Goal: Transaction & Acquisition: Purchase product/service

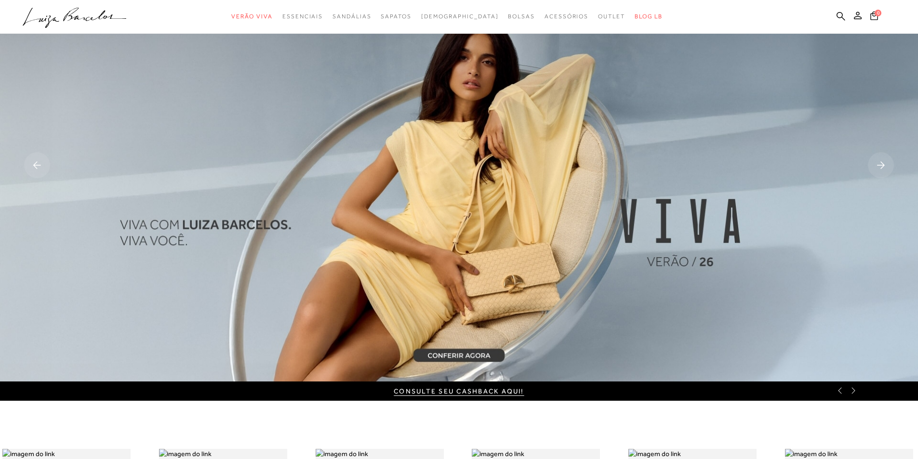
scroll to position [48, 0]
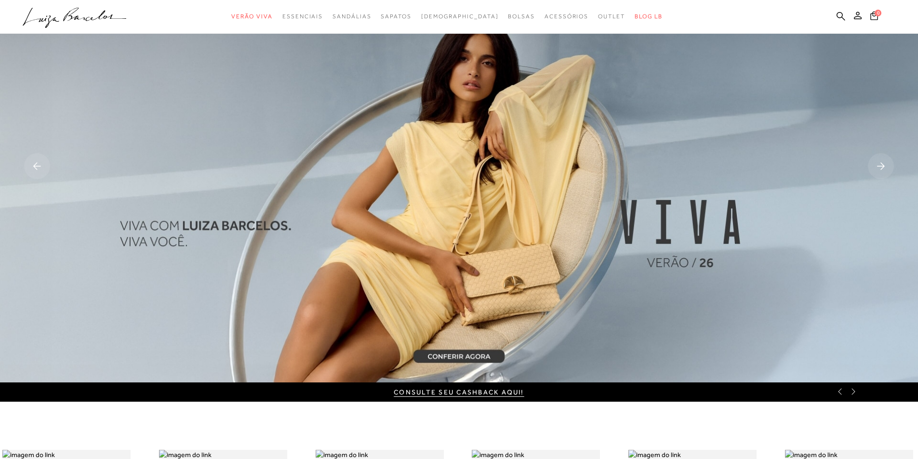
click at [450, 354] on img at bounding box center [459, 167] width 918 height 431
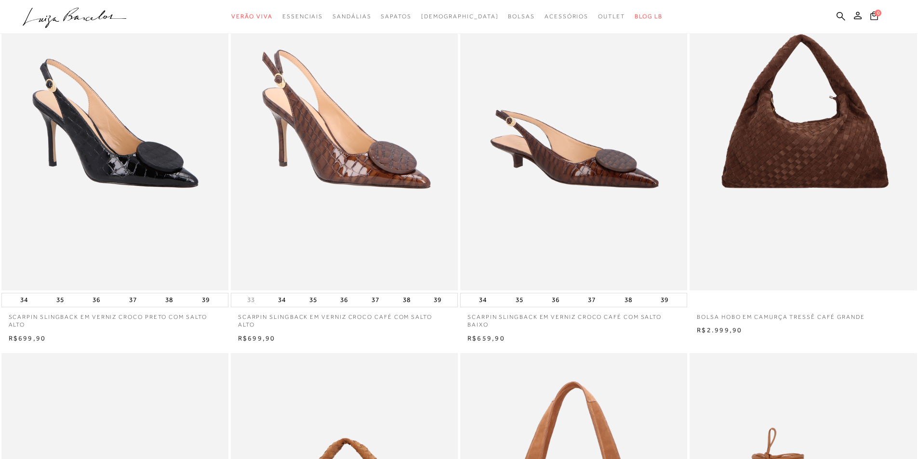
scroll to position [0, 0]
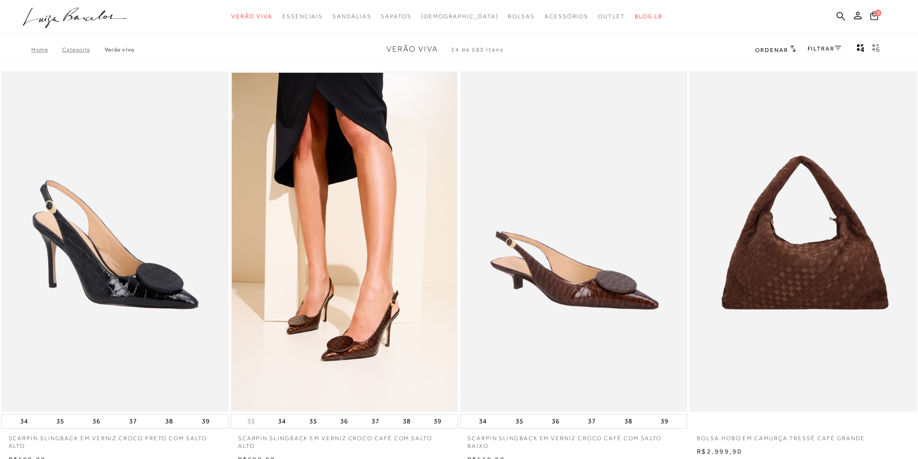
click at [823, 51] on link "FILTRAR" at bounding box center [825, 48] width 34 height 7
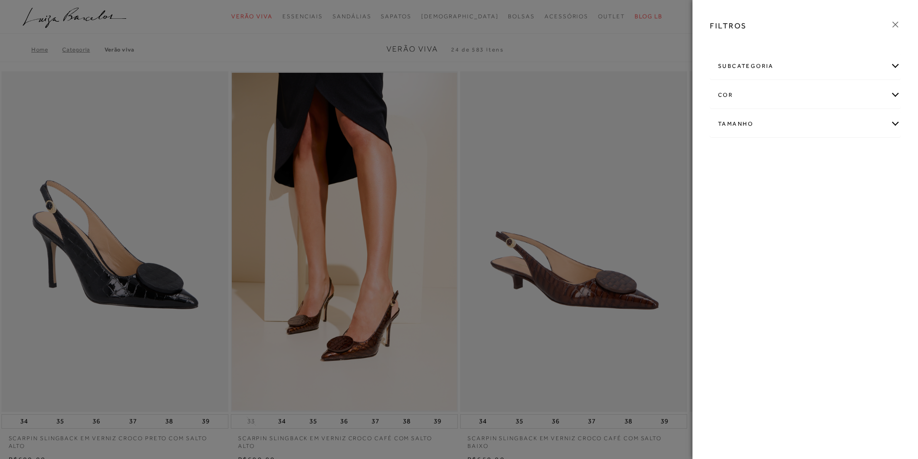
click at [756, 122] on div "Tamanho" at bounding box center [805, 124] width 190 height 26
click at [720, 185] on input "36" at bounding box center [721, 182] width 10 height 10
checkbox input "true"
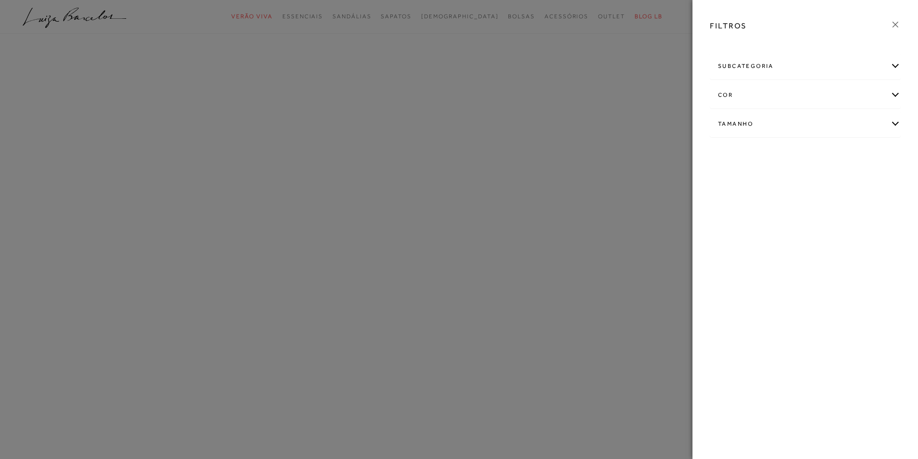
click at [722, 184] on div "FILTROS subcategoria Em alta Modelo cor +" at bounding box center [806, 229] width 226 height 459
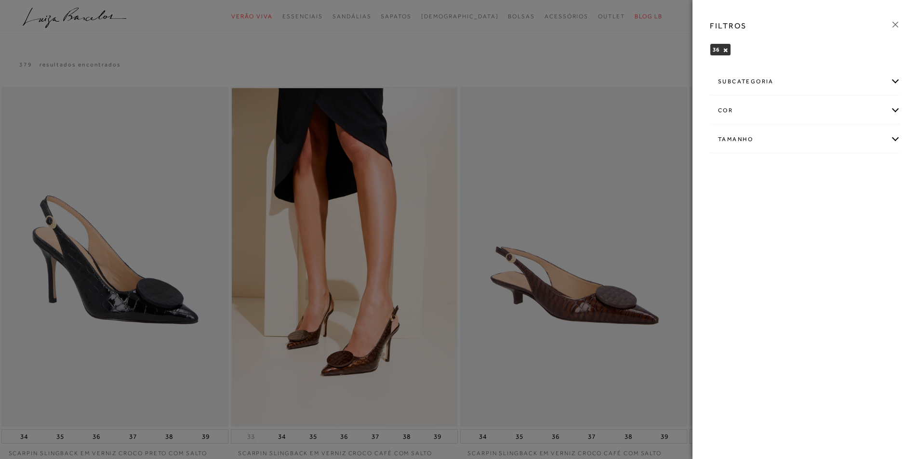
click at [293, 45] on div at bounding box center [459, 229] width 918 height 459
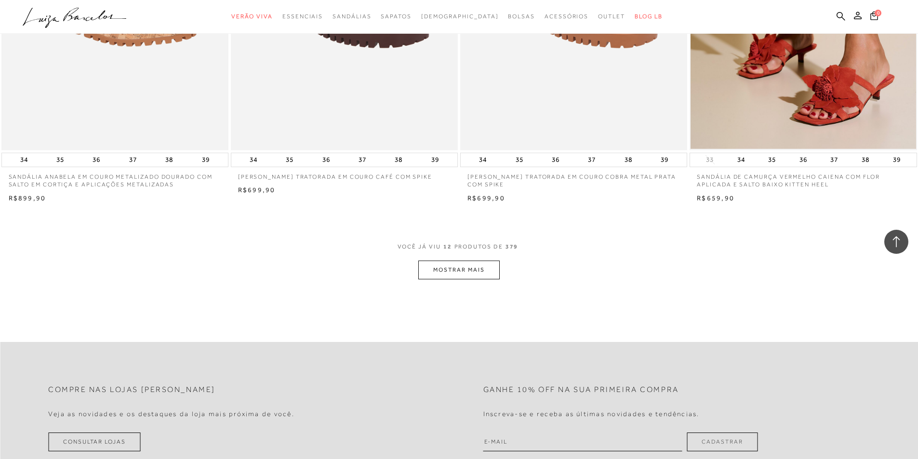
scroll to position [1108, 0]
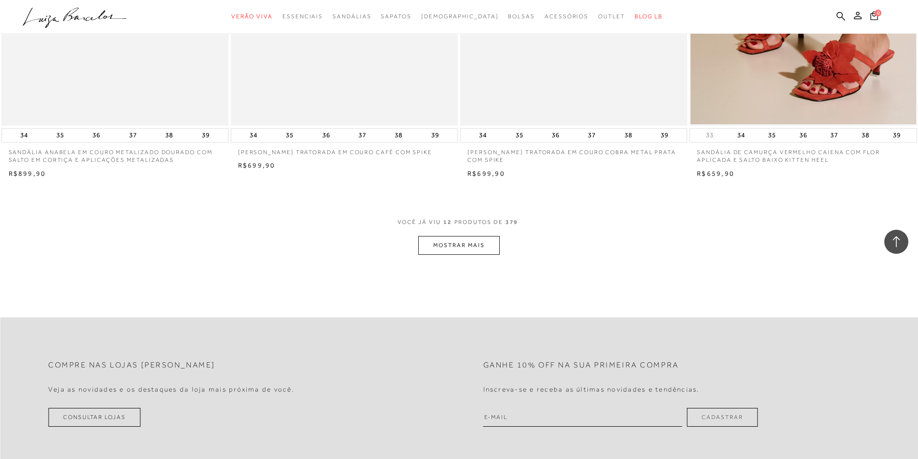
click at [453, 247] on button "MOSTRAR MAIS" at bounding box center [458, 245] width 81 height 19
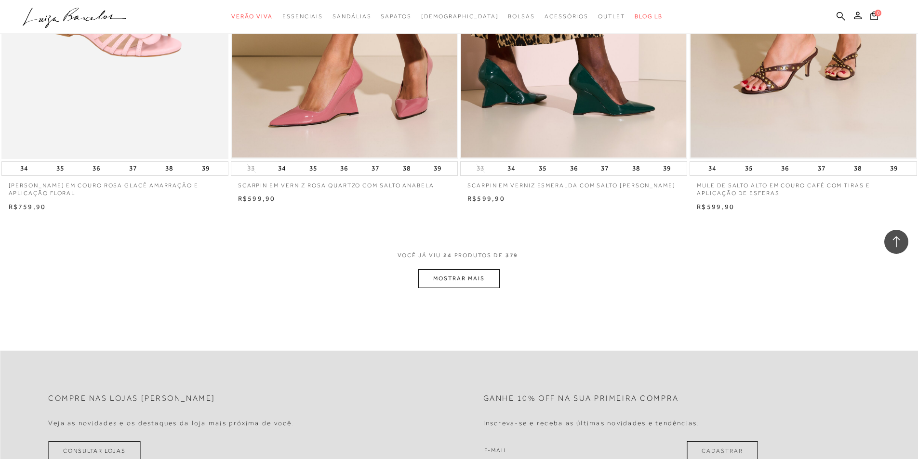
scroll to position [2292, 0]
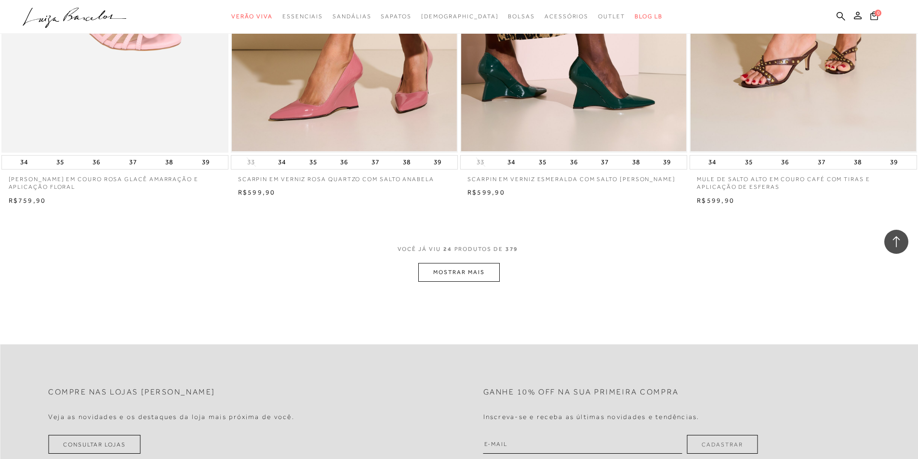
click at [479, 269] on button "MOSTRAR MAIS" at bounding box center [458, 272] width 81 height 19
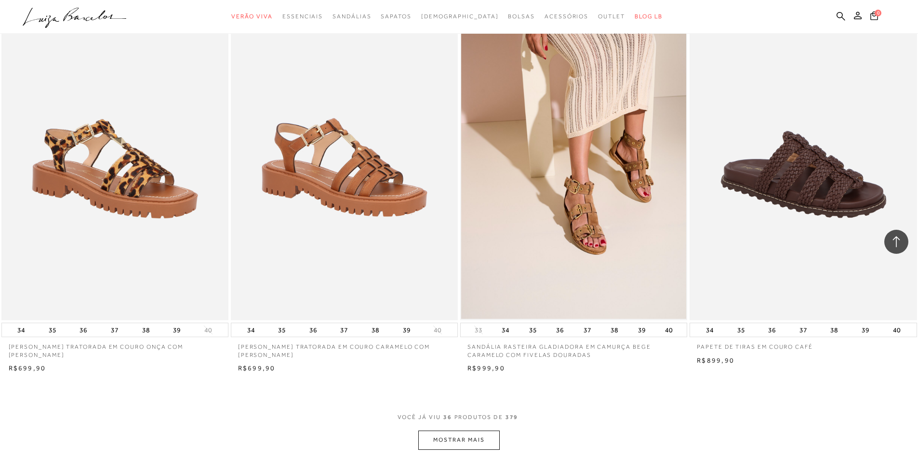
scroll to position [3352, 0]
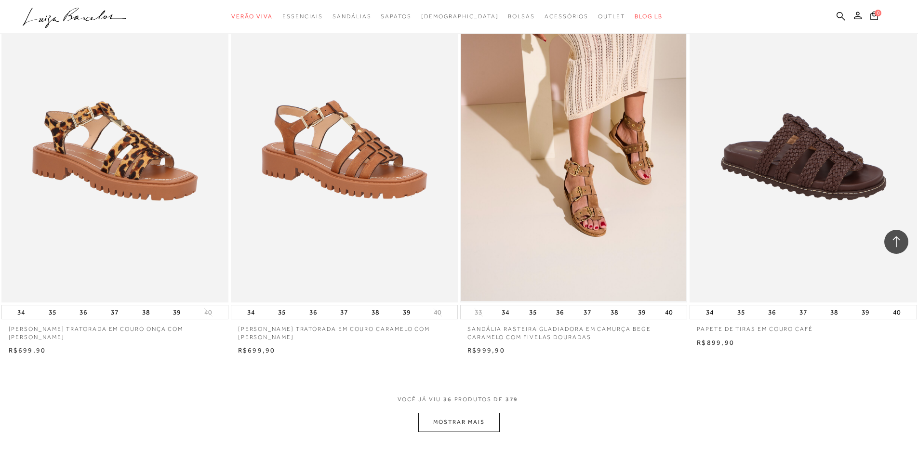
click at [469, 409] on div "VOCê JÁ VIU 36 PRODUTOS DE 379" at bounding box center [459, 405] width 123 height 18
click at [470, 423] on button "MOSTRAR MAIS" at bounding box center [458, 422] width 81 height 19
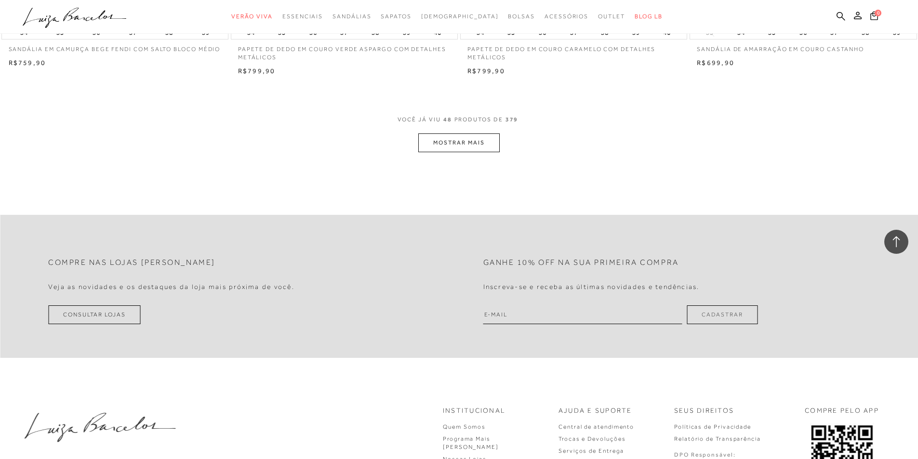
scroll to position [4846, 0]
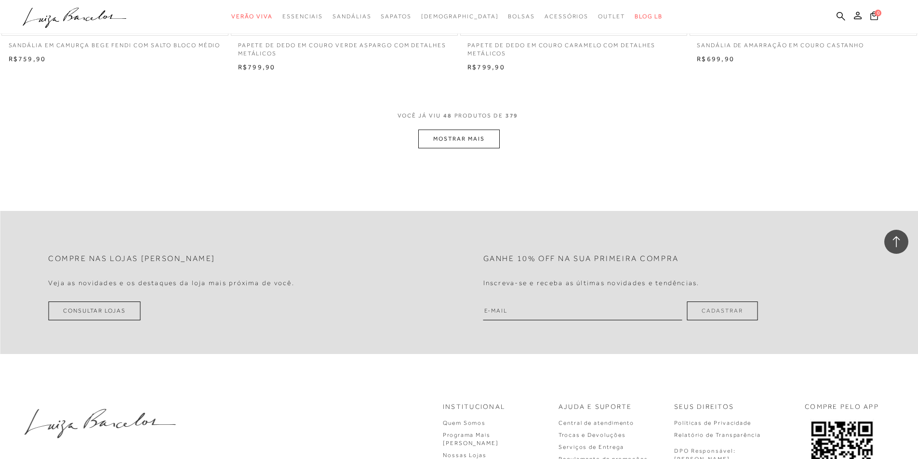
click at [460, 142] on button "MOSTRAR MAIS" at bounding box center [458, 139] width 81 height 19
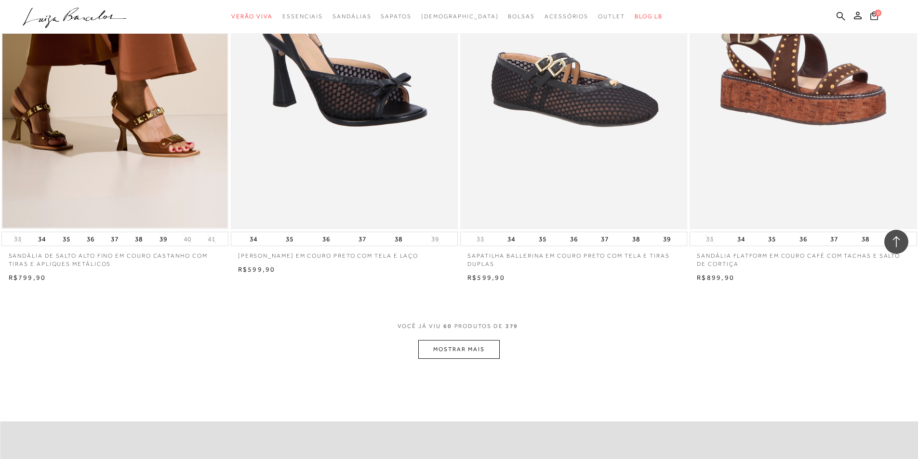
scroll to position [5906, 0]
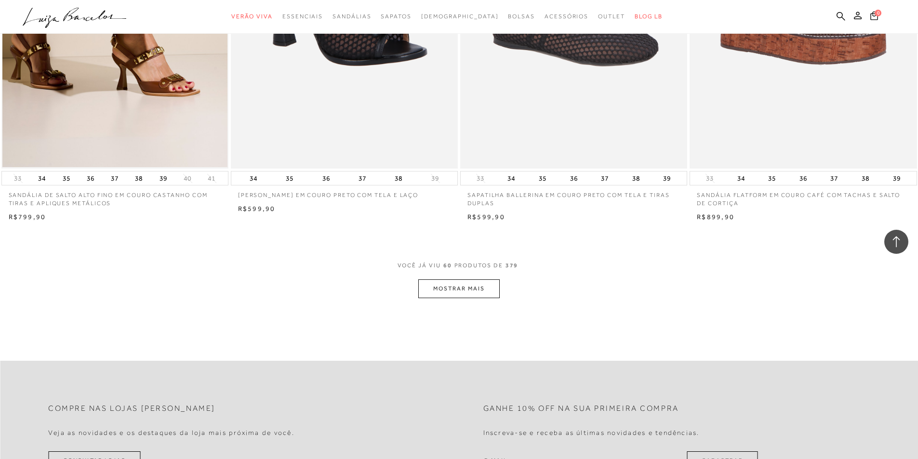
click at [461, 286] on button "MOSTRAR MAIS" at bounding box center [458, 289] width 81 height 19
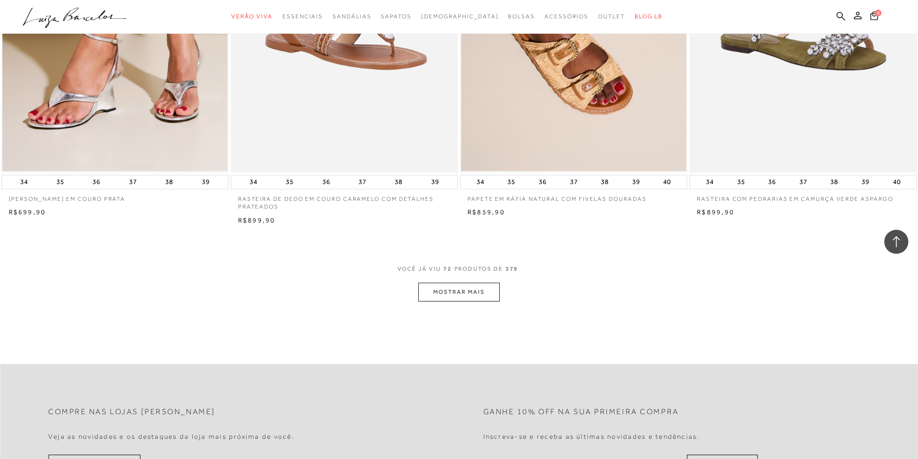
scroll to position [7207, 0]
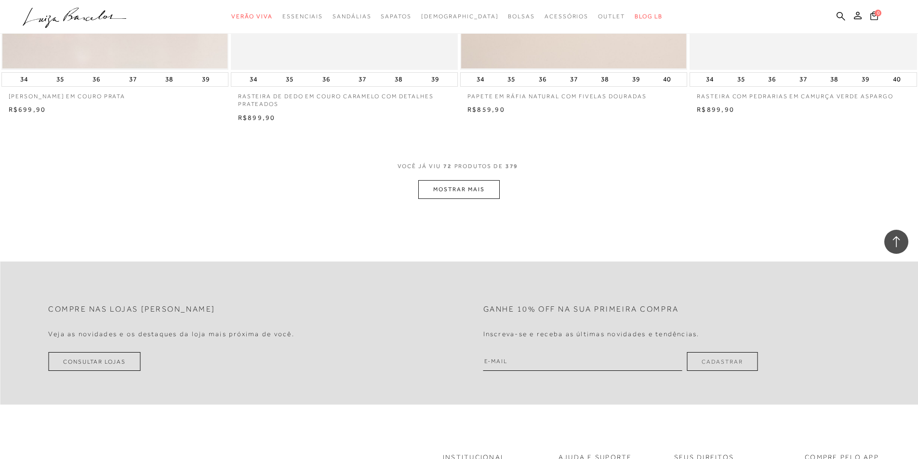
click at [469, 187] on button "MOSTRAR MAIS" at bounding box center [458, 189] width 81 height 19
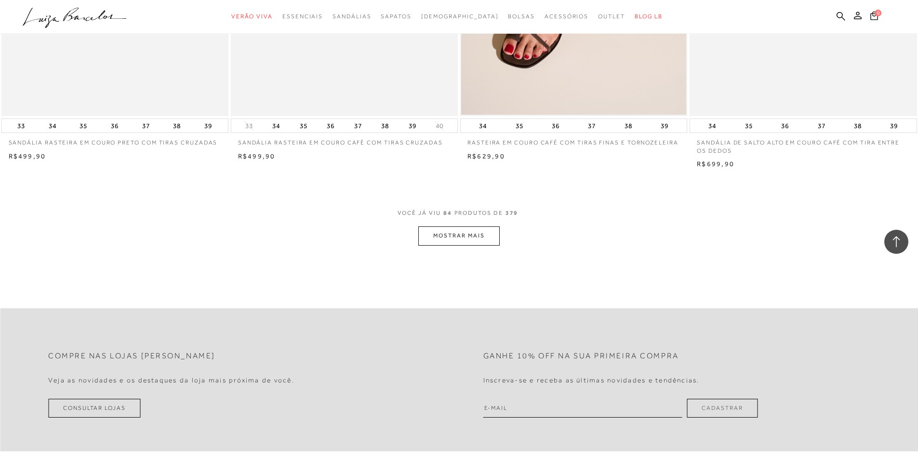
scroll to position [8412, 0]
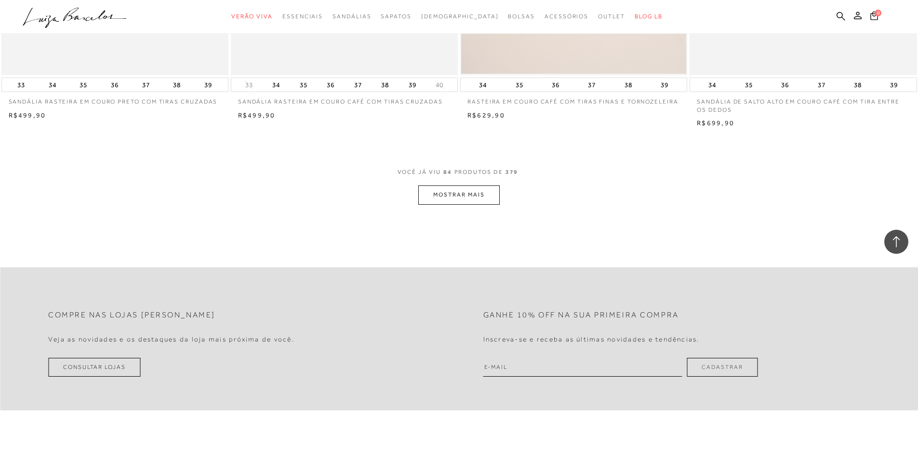
click at [455, 199] on button "MOSTRAR MAIS" at bounding box center [458, 195] width 81 height 19
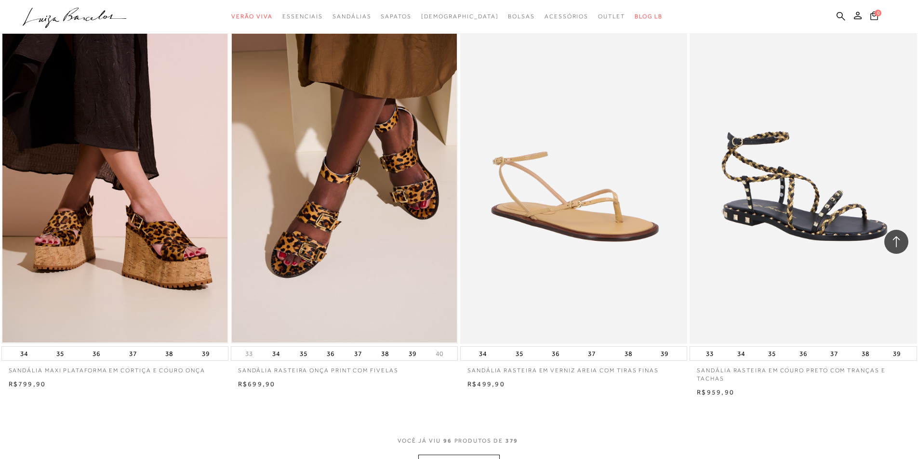
scroll to position [9547, 0]
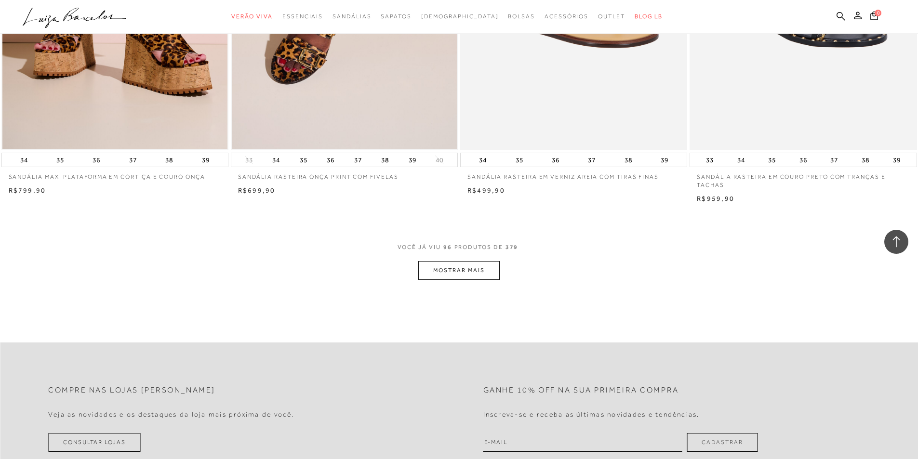
click at [461, 271] on button "MOSTRAR MAIS" at bounding box center [458, 270] width 81 height 19
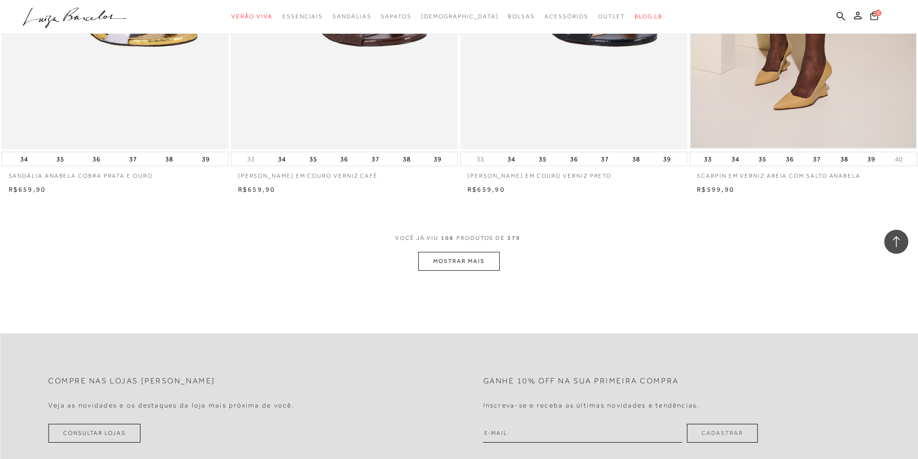
scroll to position [10778, 0]
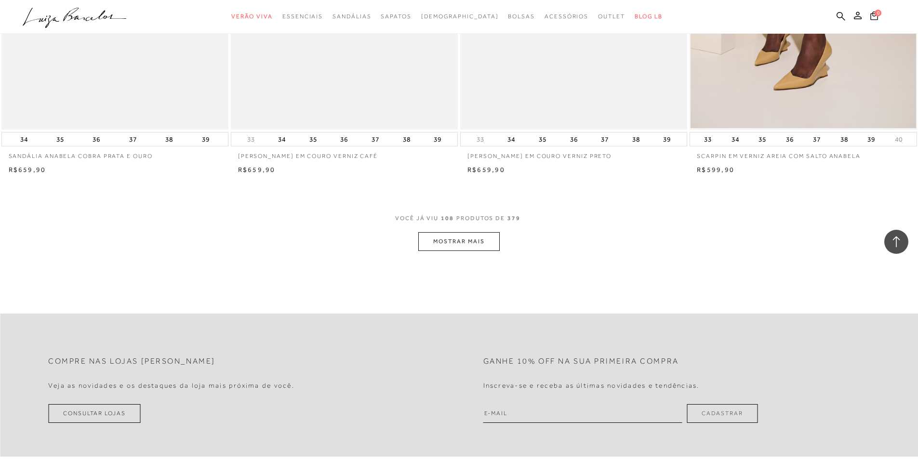
click at [445, 247] on button "MOSTRAR MAIS" at bounding box center [458, 241] width 81 height 19
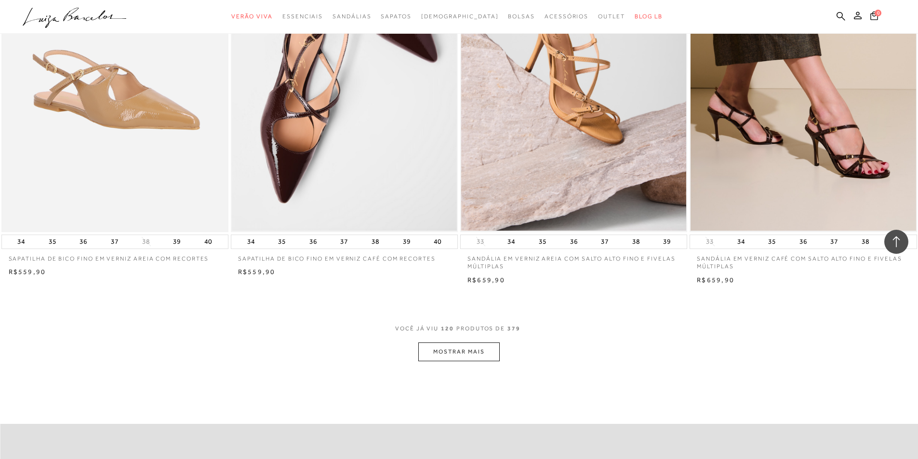
scroll to position [11886, 0]
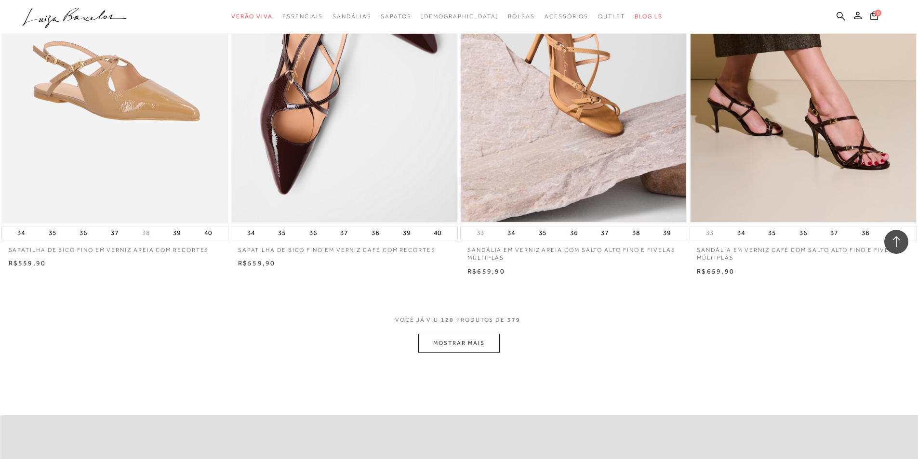
click at [434, 346] on button "MOSTRAR MAIS" at bounding box center [458, 343] width 81 height 19
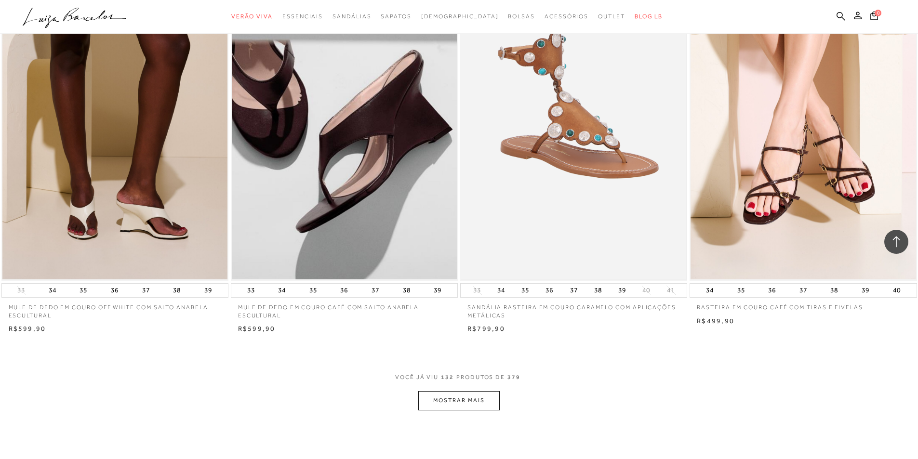
scroll to position [13187, 0]
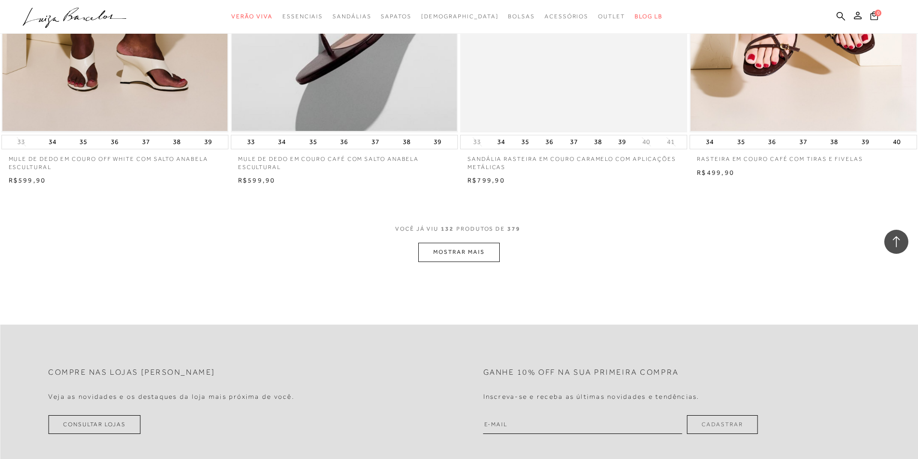
click at [472, 249] on button "MOSTRAR MAIS" at bounding box center [458, 252] width 81 height 19
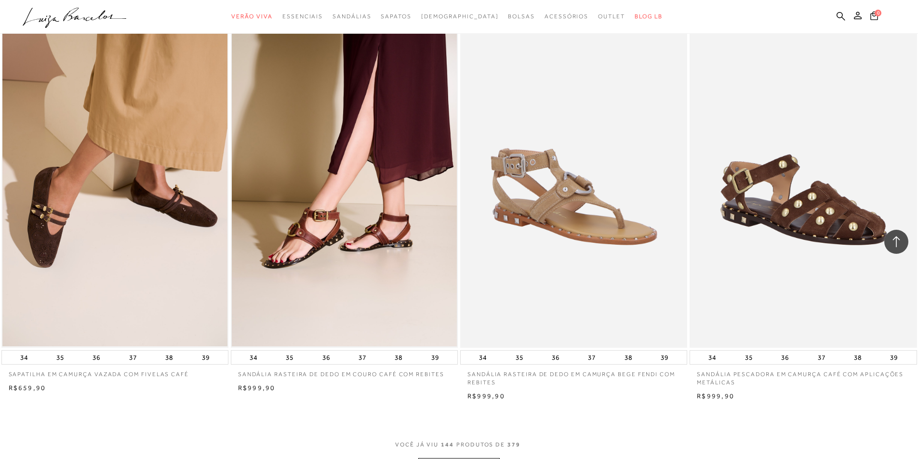
scroll to position [14199, 0]
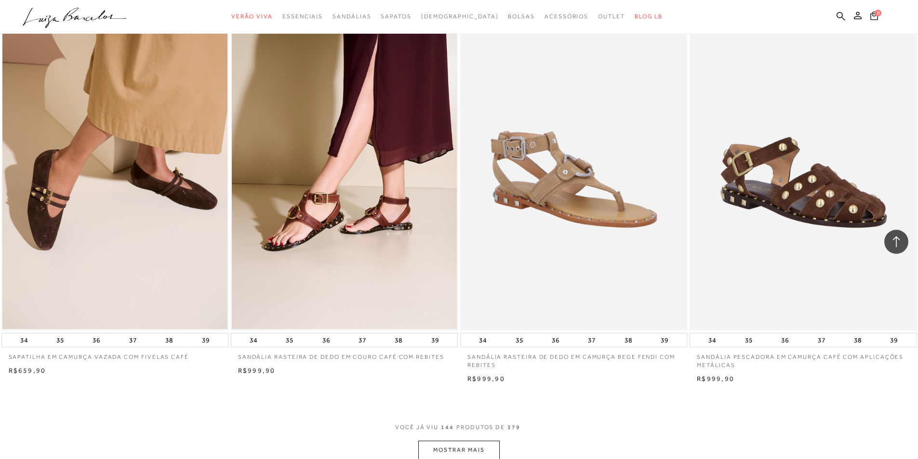
click at [445, 446] on button "MOSTRAR MAIS" at bounding box center [458, 450] width 81 height 19
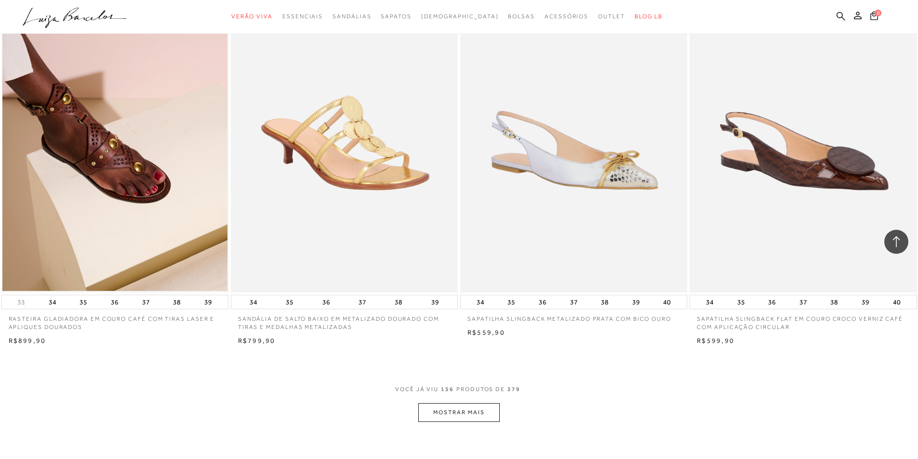
scroll to position [15452, 0]
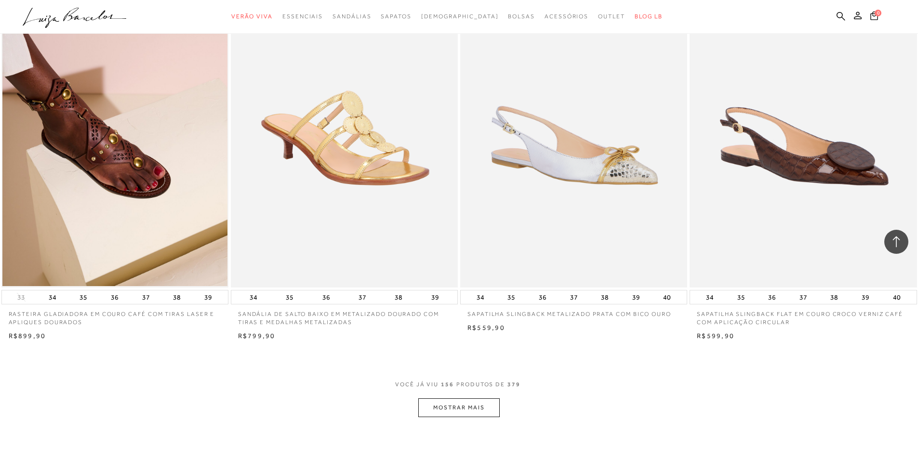
click at [471, 409] on button "MOSTRAR MAIS" at bounding box center [458, 408] width 81 height 19
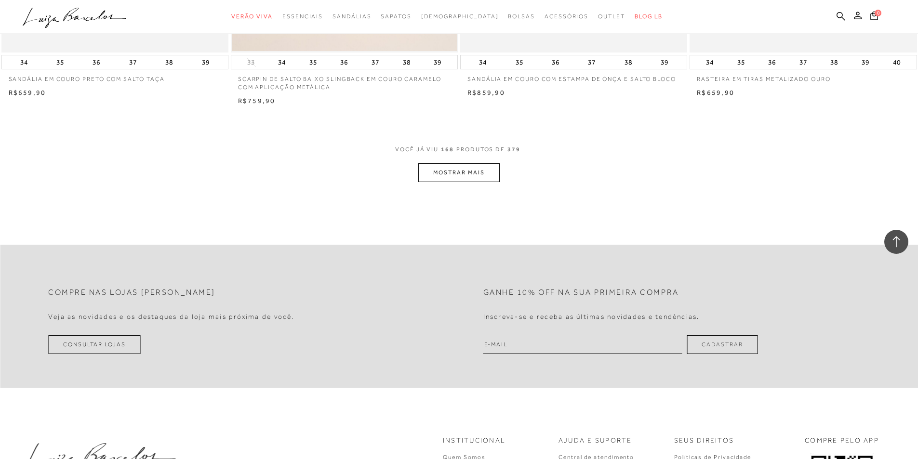
scroll to position [16898, 0]
click at [477, 169] on button "MOSTRAR MAIS" at bounding box center [458, 172] width 81 height 19
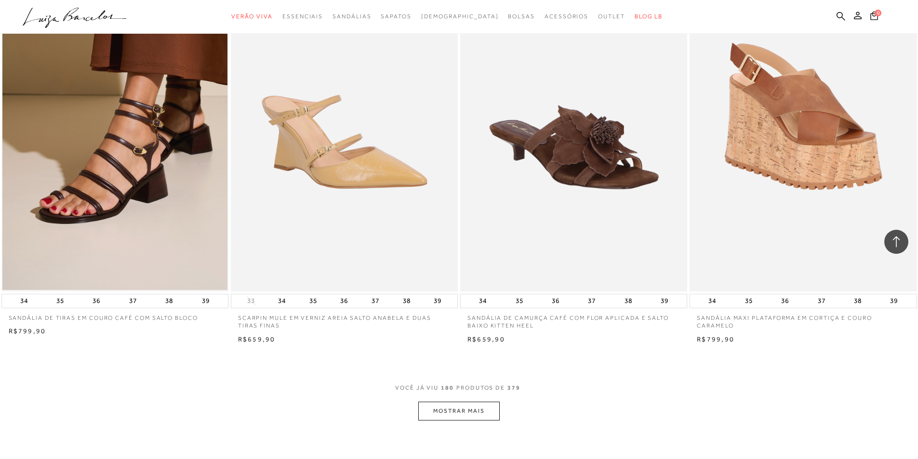
scroll to position [18006, 0]
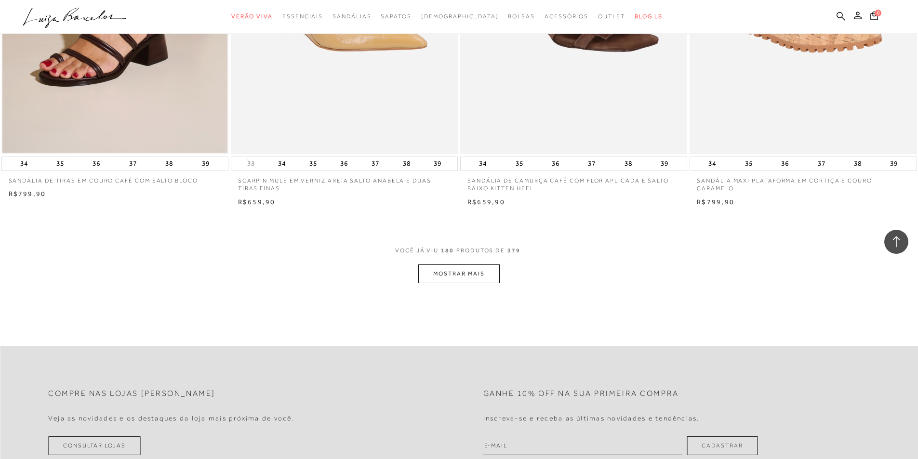
click at [480, 276] on button "MOSTRAR MAIS" at bounding box center [458, 274] width 81 height 19
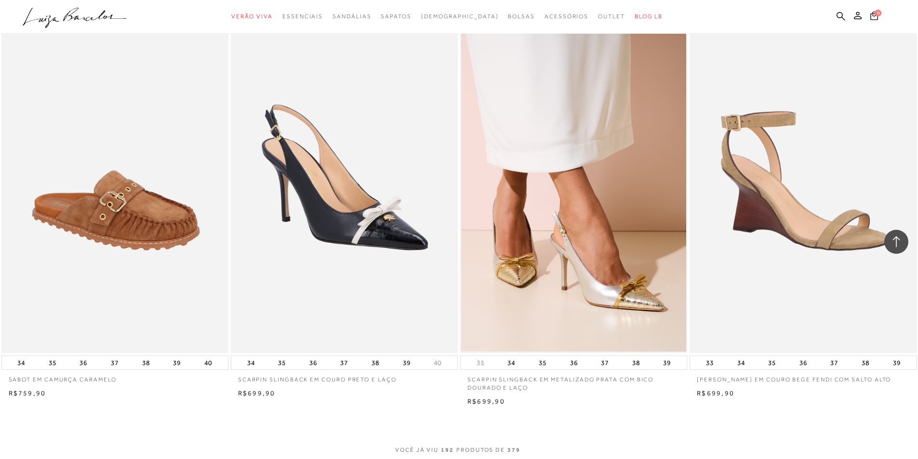
scroll to position [19093, 0]
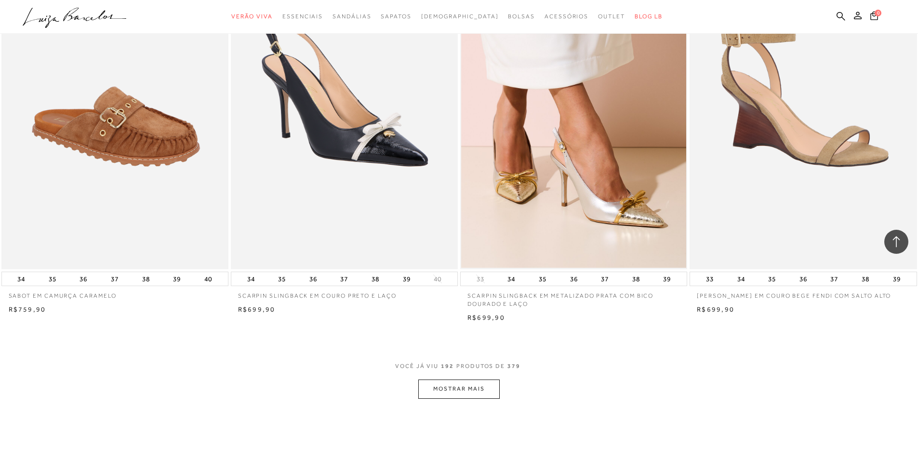
click at [473, 384] on button "MOSTRAR MAIS" at bounding box center [458, 389] width 81 height 19
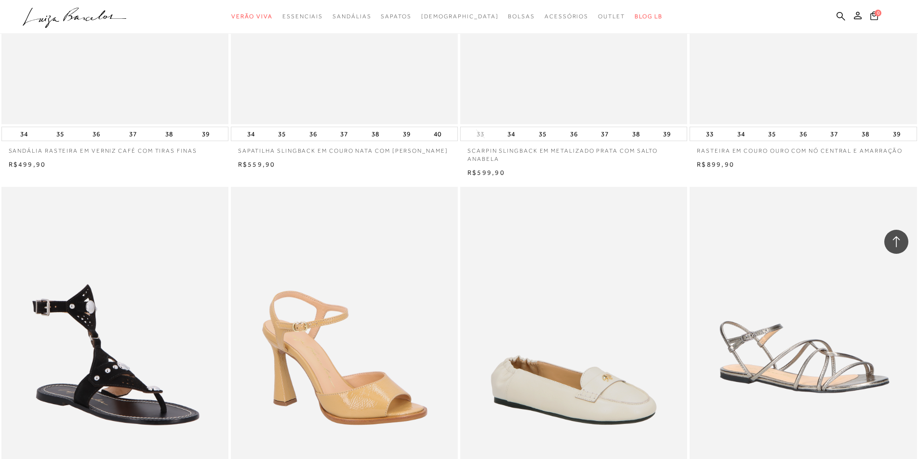
scroll to position [20250, 0]
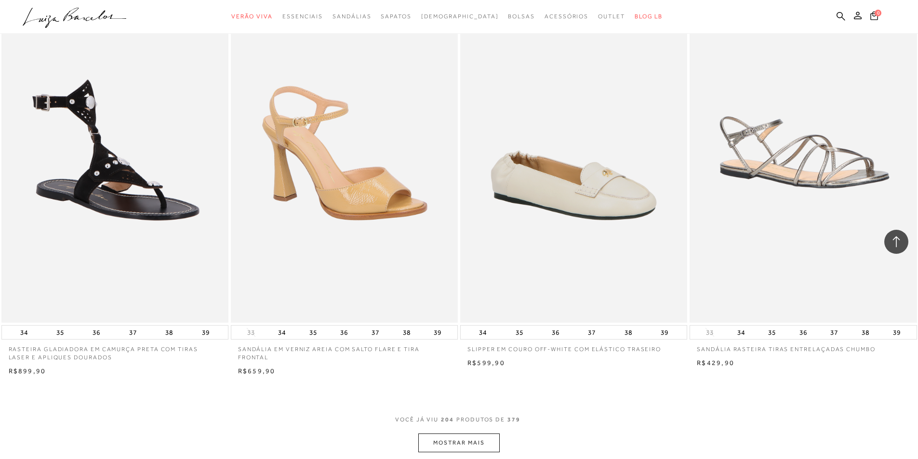
click at [468, 438] on button "MOSTRAR MAIS" at bounding box center [458, 443] width 81 height 19
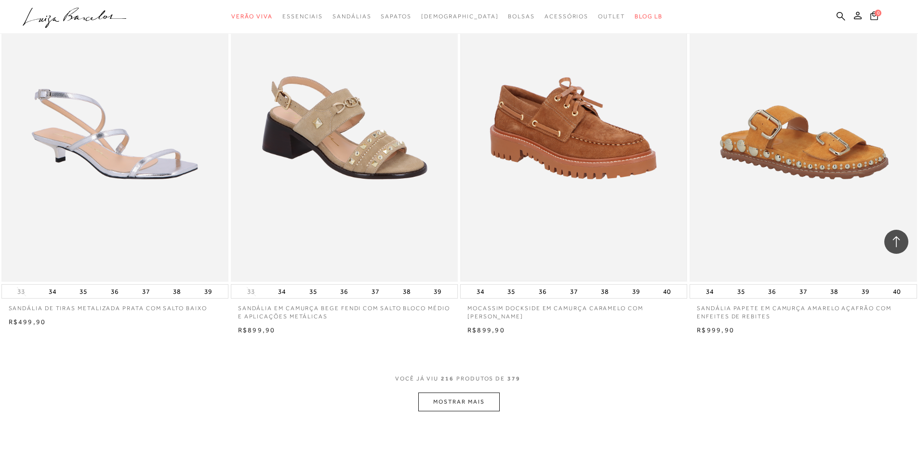
scroll to position [21503, 0]
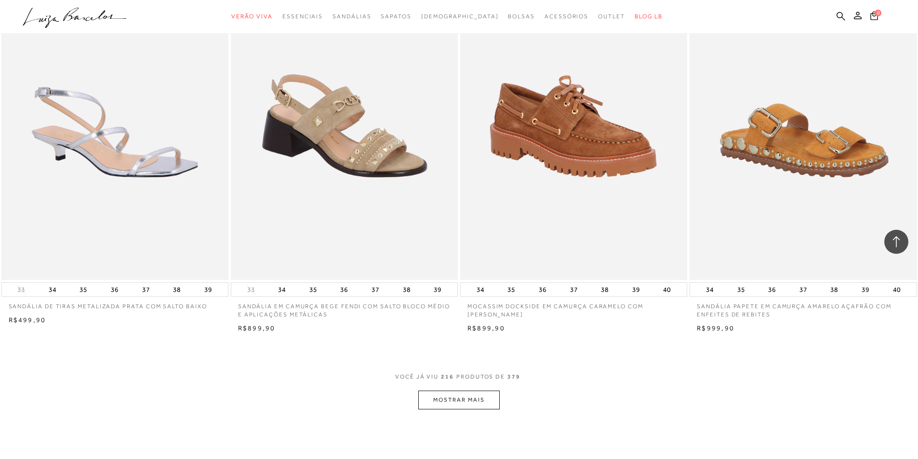
click at [462, 396] on button "MOSTRAR MAIS" at bounding box center [458, 400] width 81 height 19
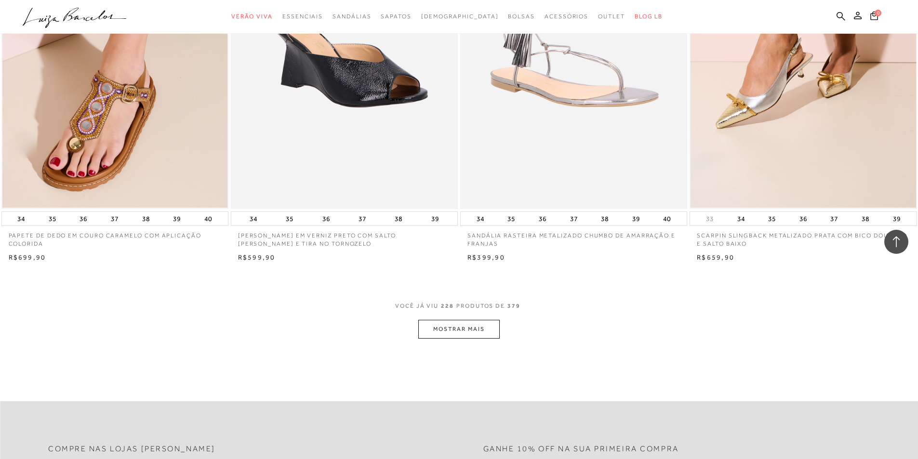
scroll to position [22852, 0]
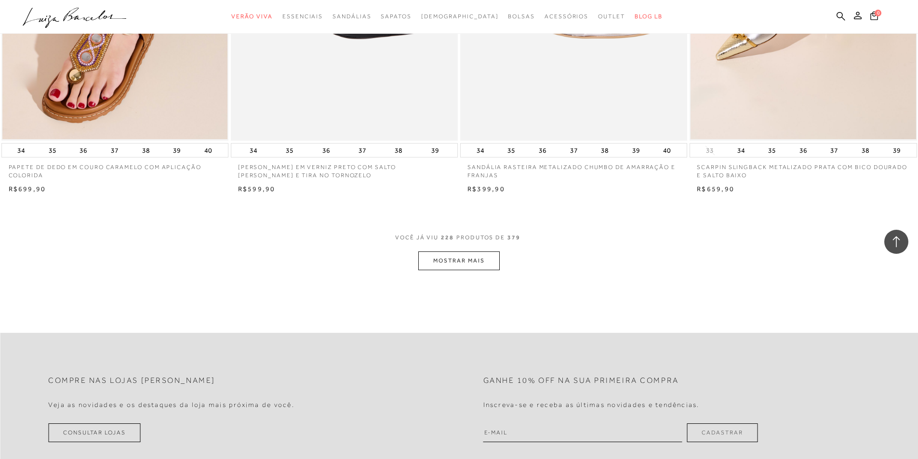
click at [448, 267] on button "MOSTRAR MAIS" at bounding box center [458, 261] width 81 height 19
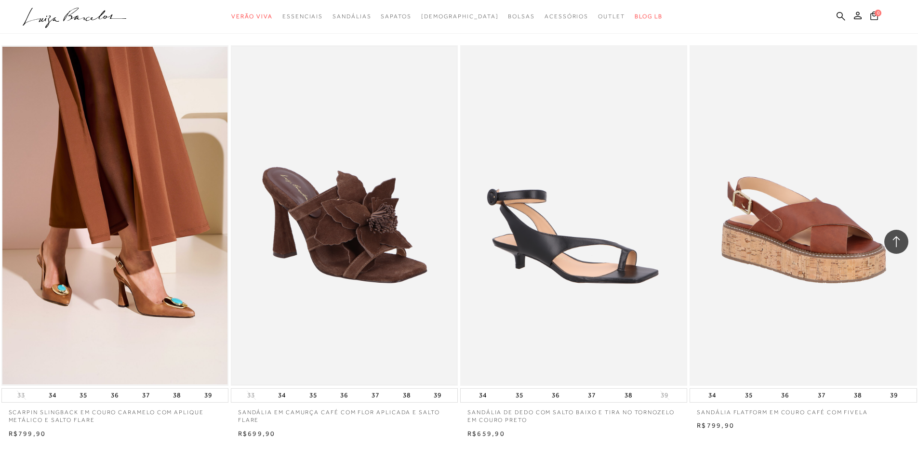
scroll to position [23912, 0]
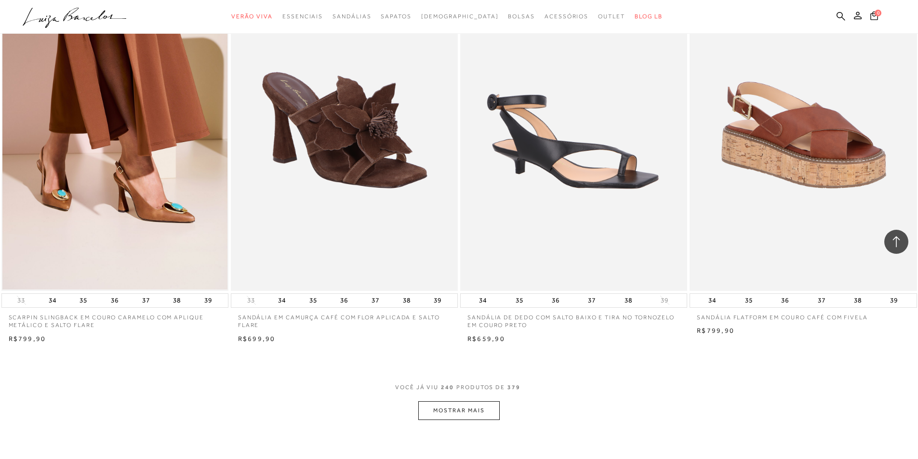
click at [444, 415] on button "MOSTRAR MAIS" at bounding box center [458, 410] width 81 height 19
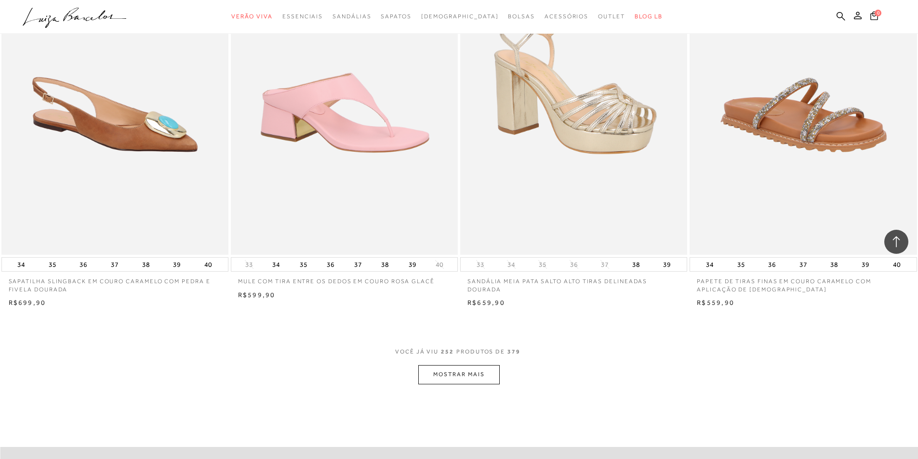
scroll to position [25165, 0]
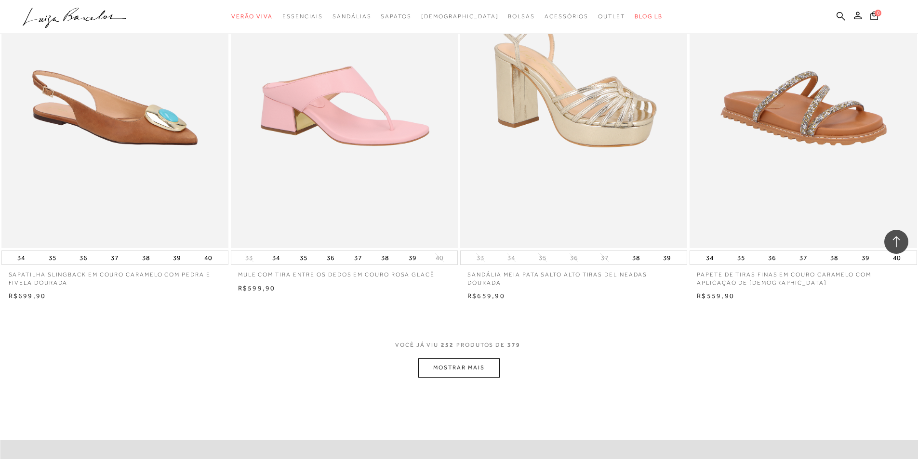
click at [450, 370] on button "MOSTRAR MAIS" at bounding box center [458, 368] width 81 height 19
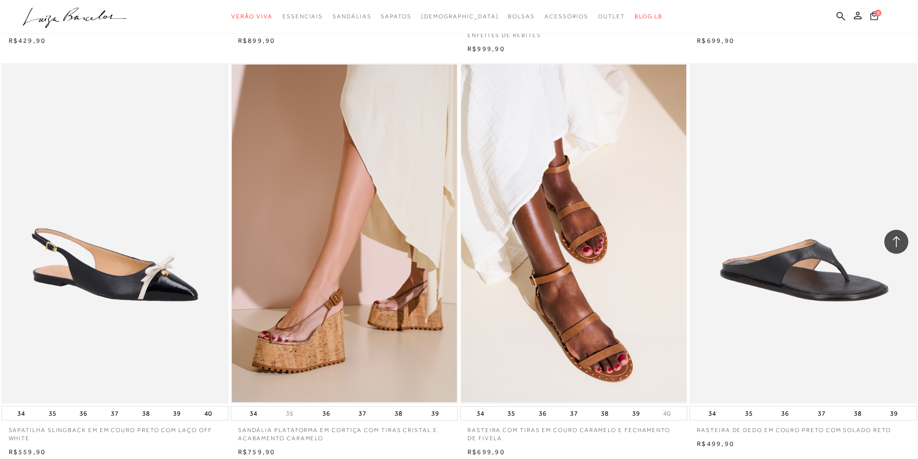
scroll to position [26418, 0]
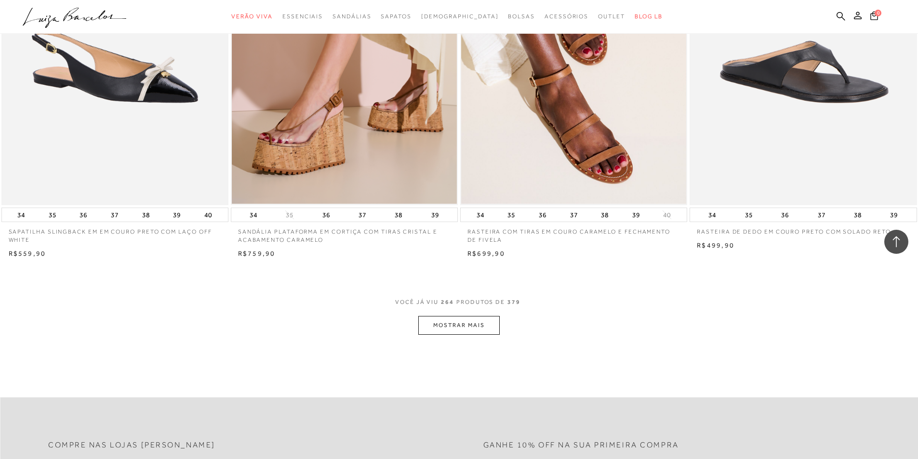
click at [454, 330] on button "MOSTRAR MAIS" at bounding box center [458, 325] width 81 height 19
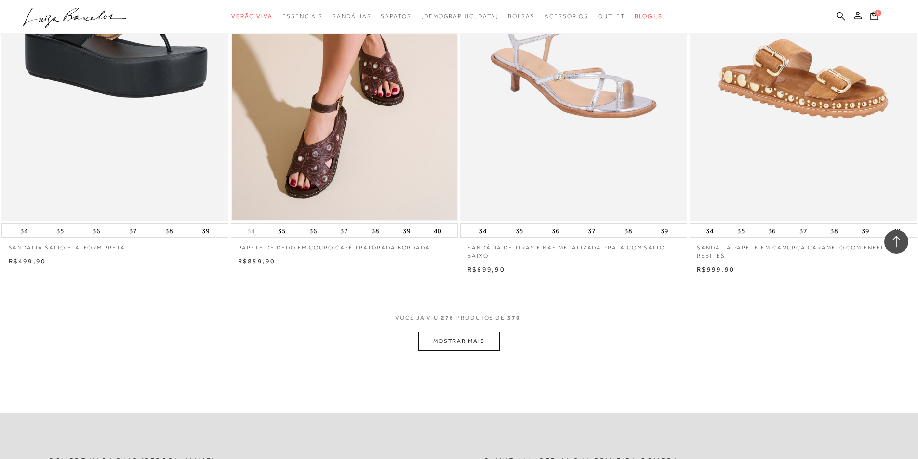
scroll to position [27592, 0]
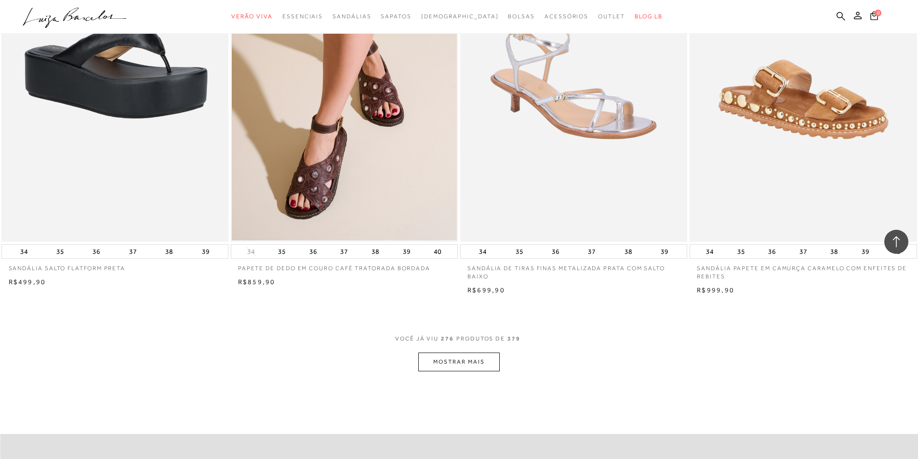
click at [440, 356] on button "MOSTRAR MAIS" at bounding box center [458, 362] width 81 height 19
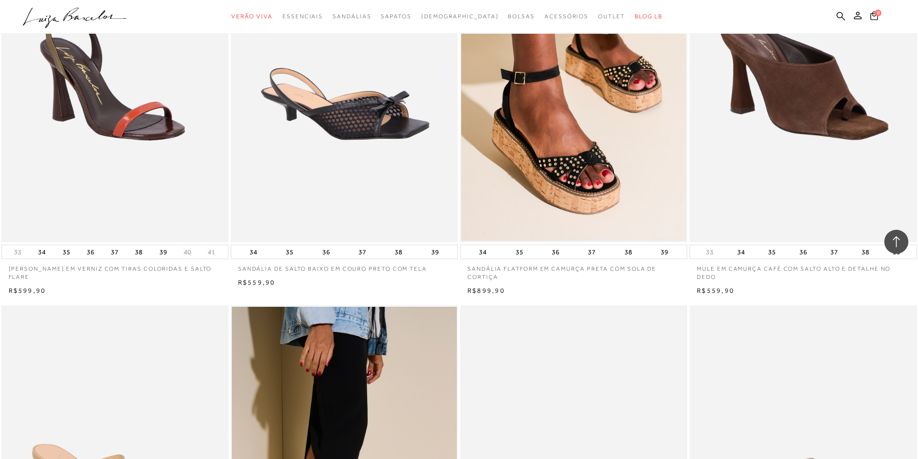
scroll to position [28775, 0]
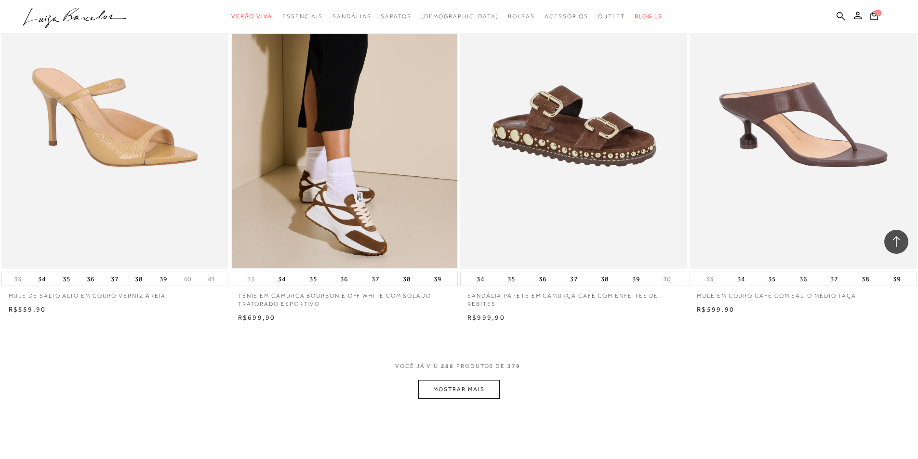
click at [451, 385] on button "MOSTRAR MAIS" at bounding box center [458, 389] width 81 height 19
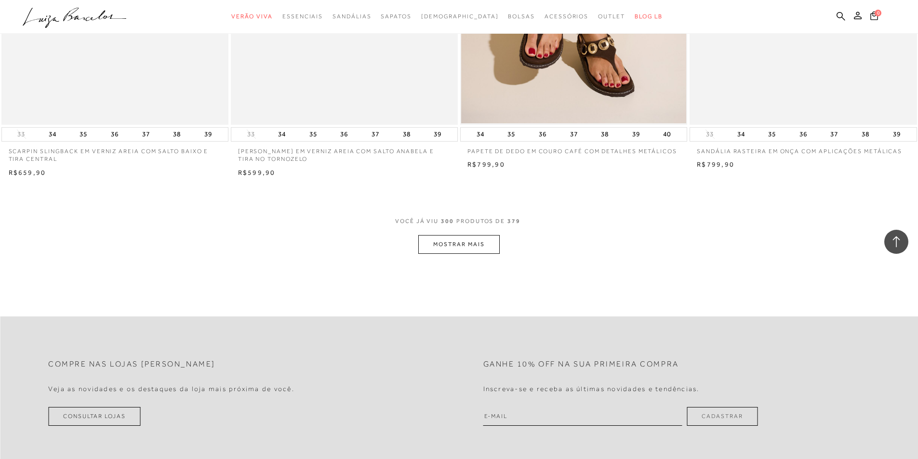
scroll to position [30141, 0]
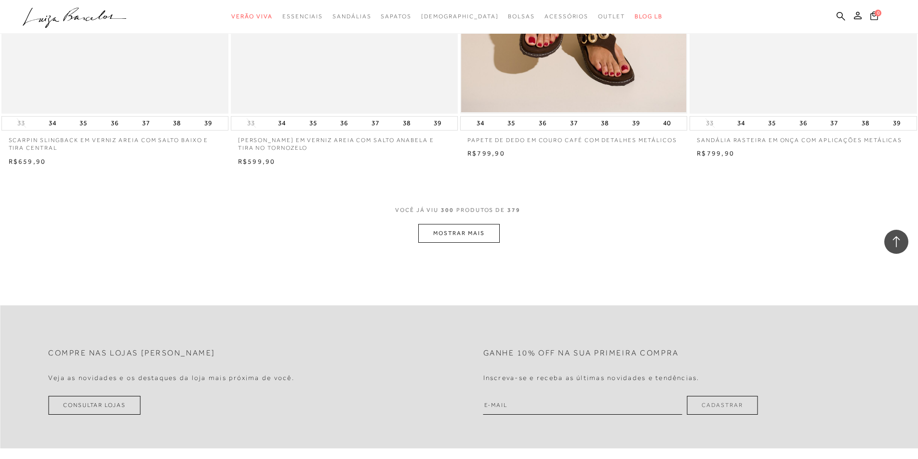
click at [453, 229] on button "MOSTRAR MAIS" at bounding box center [458, 233] width 81 height 19
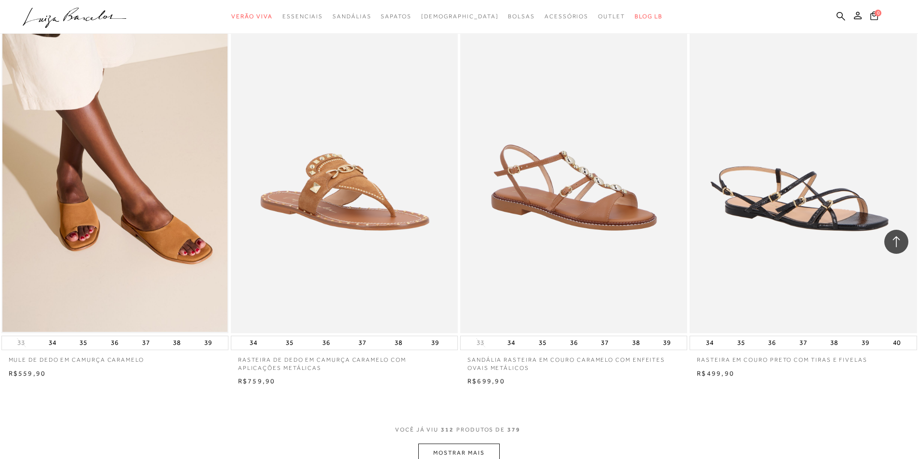
scroll to position [31324, 0]
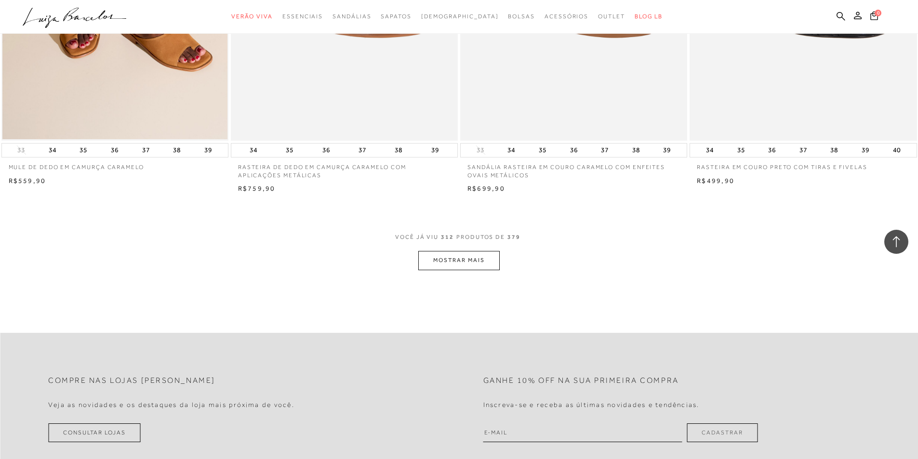
click at [468, 258] on button "MOSTRAR MAIS" at bounding box center [458, 260] width 81 height 19
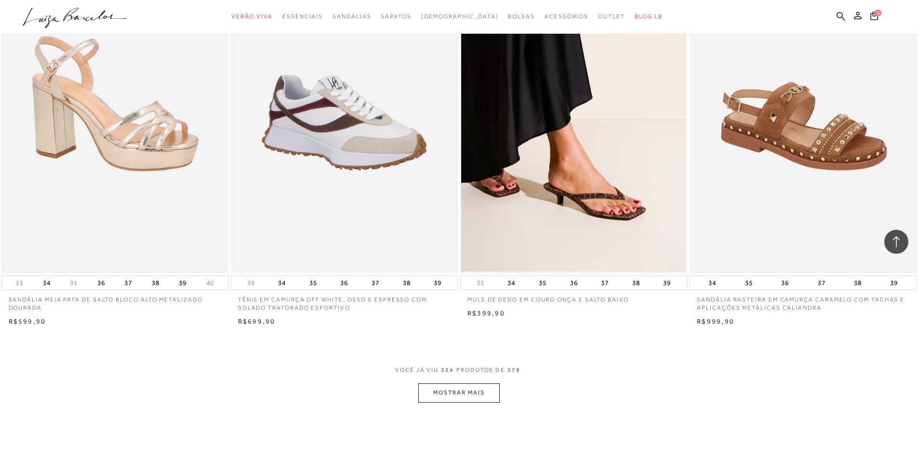
scroll to position [32411, 0]
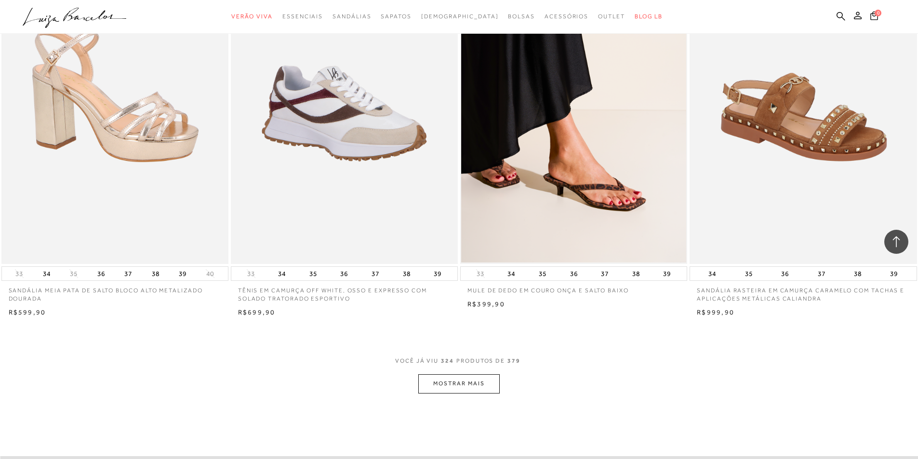
click at [433, 371] on div "VOCê JÁ VIU 324 PRODUTOS DE 379" at bounding box center [459, 366] width 128 height 18
click at [434, 384] on button "MOSTRAR MAIS" at bounding box center [458, 383] width 81 height 19
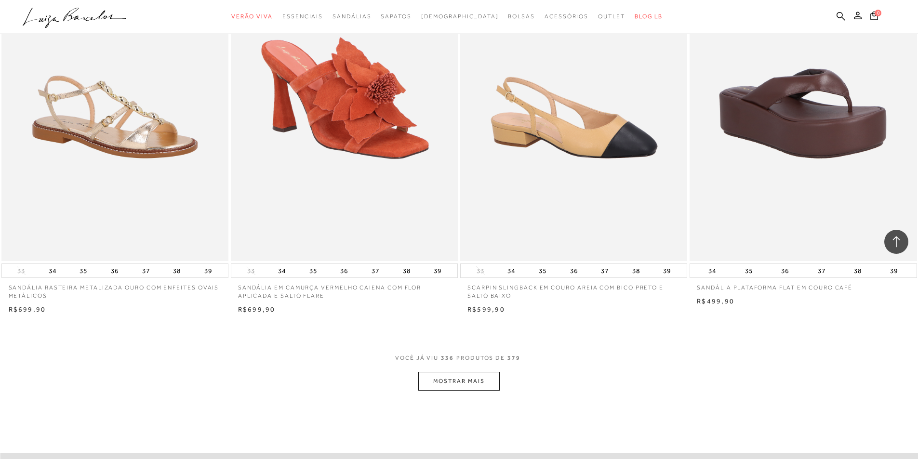
scroll to position [33786, 0]
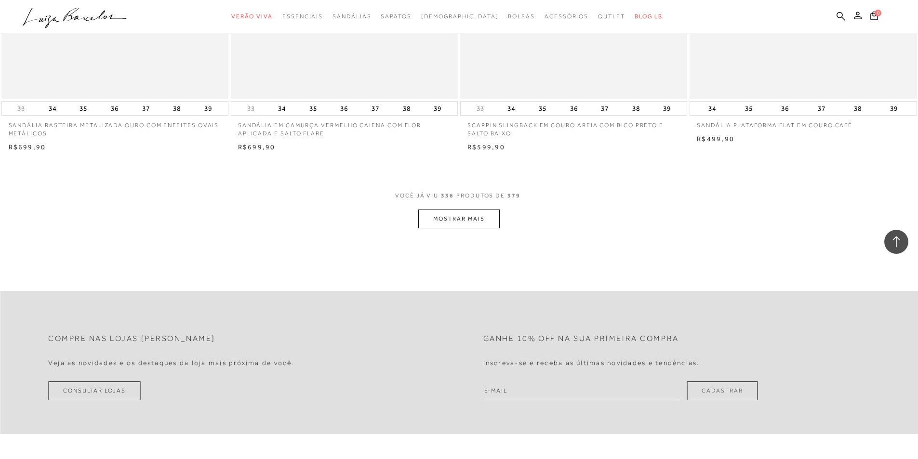
click at [461, 223] on button "MOSTRAR MAIS" at bounding box center [458, 219] width 81 height 19
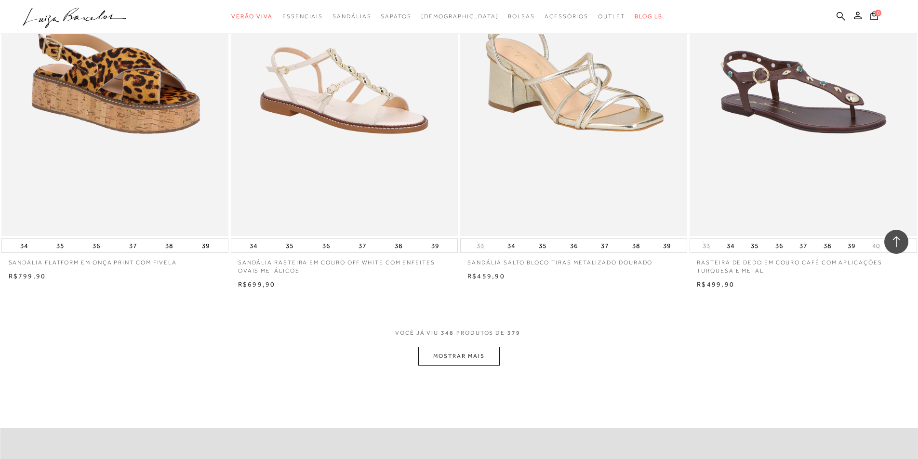
scroll to position [34991, 0]
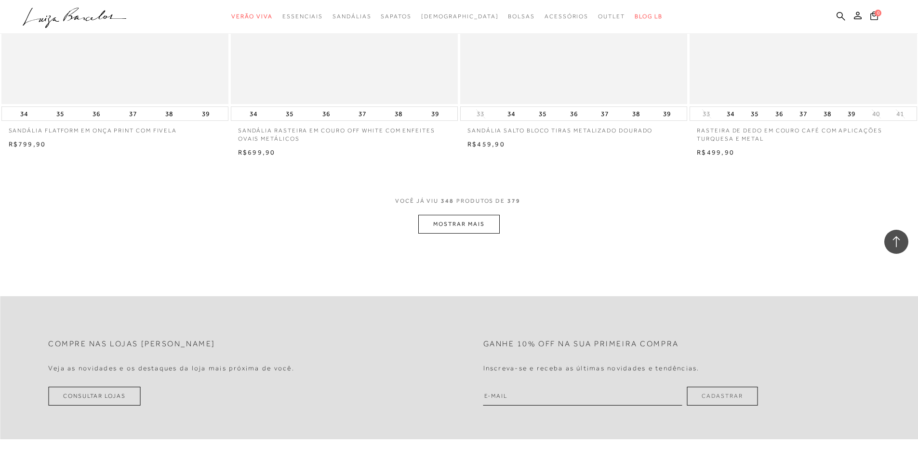
click at [433, 222] on button "MOSTRAR MAIS" at bounding box center [458, 224] width 81 height 19
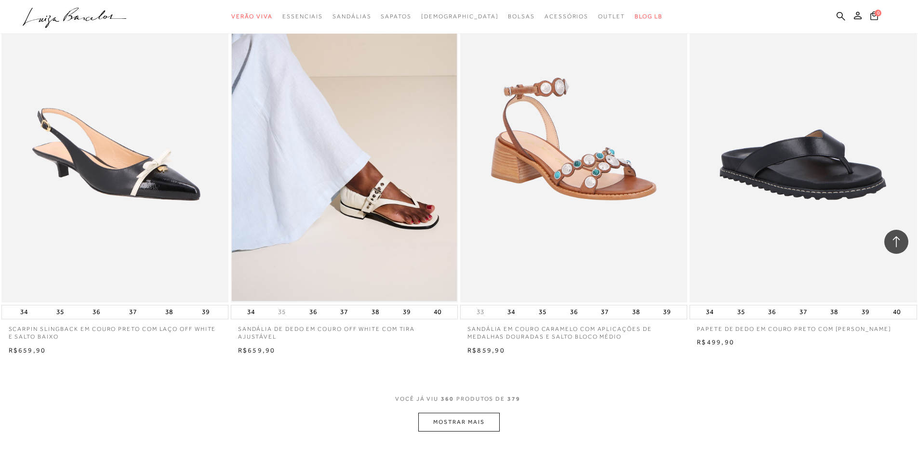
scroll to position [36051, 0]
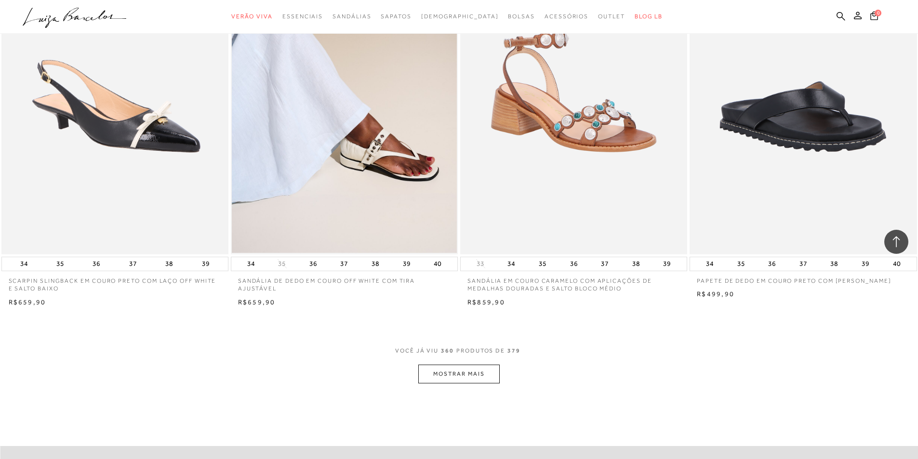
click at [422, 372] on button "MOSTRAR MAIS" at bounding box center [458, 374] width 81 height 19
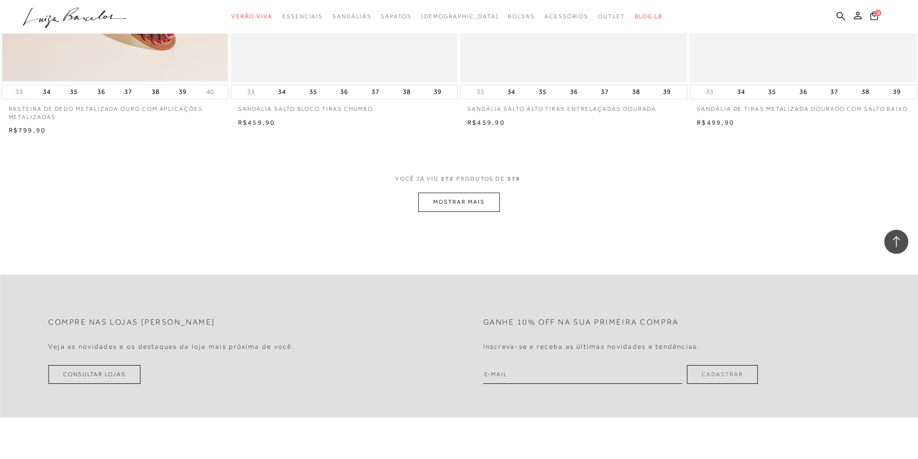
scroll to position [37449, 0]
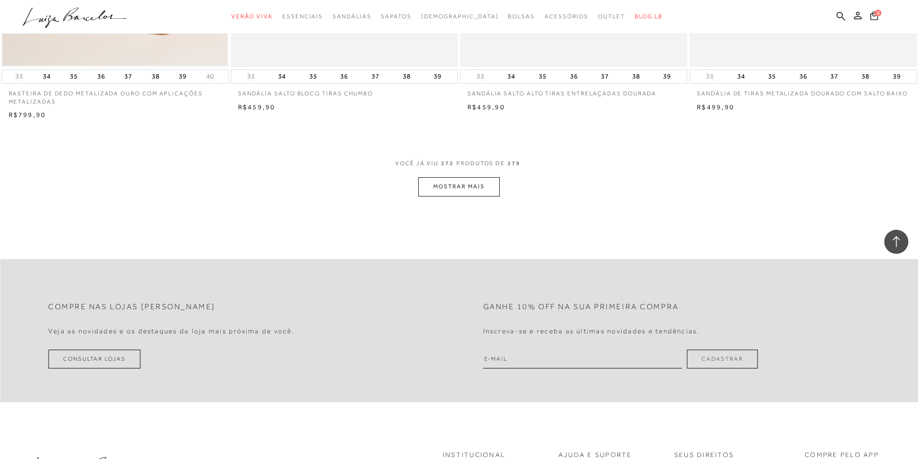
click at [476, 189] on button "MOSTRAR MAIS" at bounding box center [458, 186] width 81 height 19
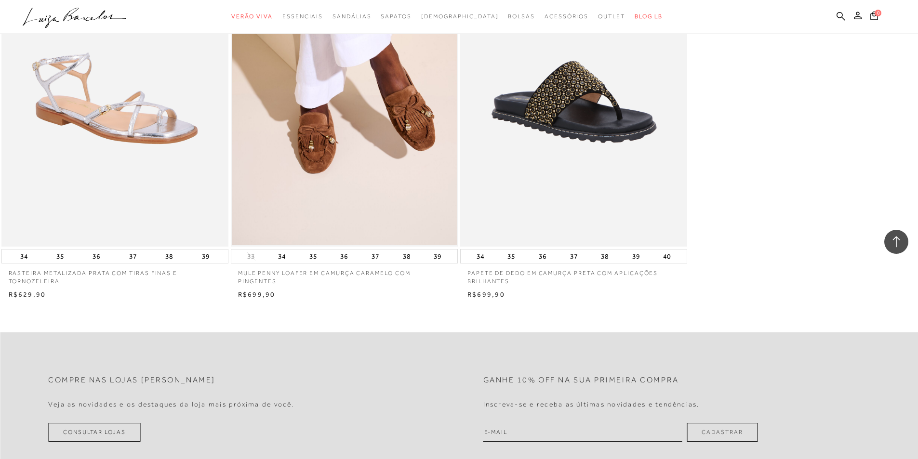
scroll to position [38018, 0]
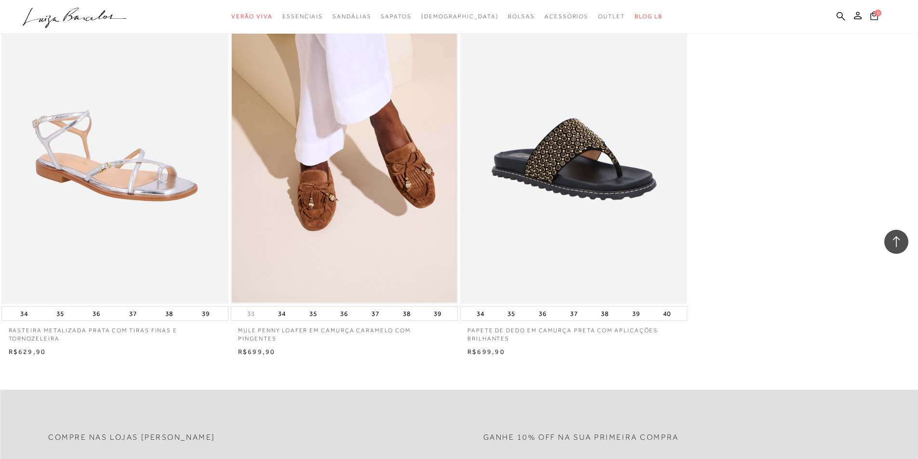
click at [403, 181] on img at bounding box center [344, 134] width 225 height 338
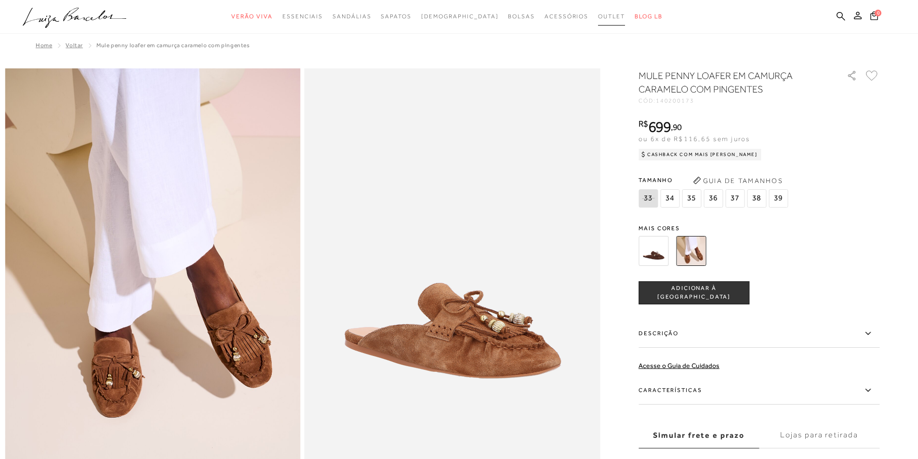
scroll to position [48, 0]
